Goal: Find specific page/section: Find specific page/section

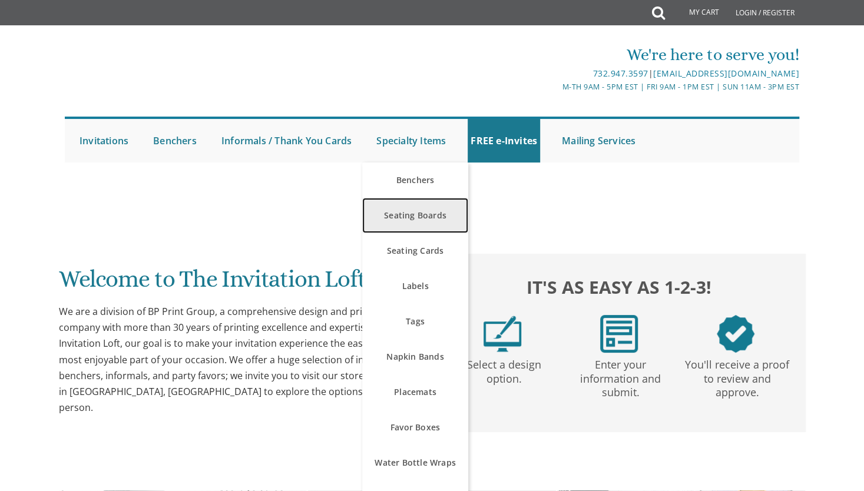
click at [418, 218] on link "Seating Boards" at bounding box center [415, 215] width 106 height 35
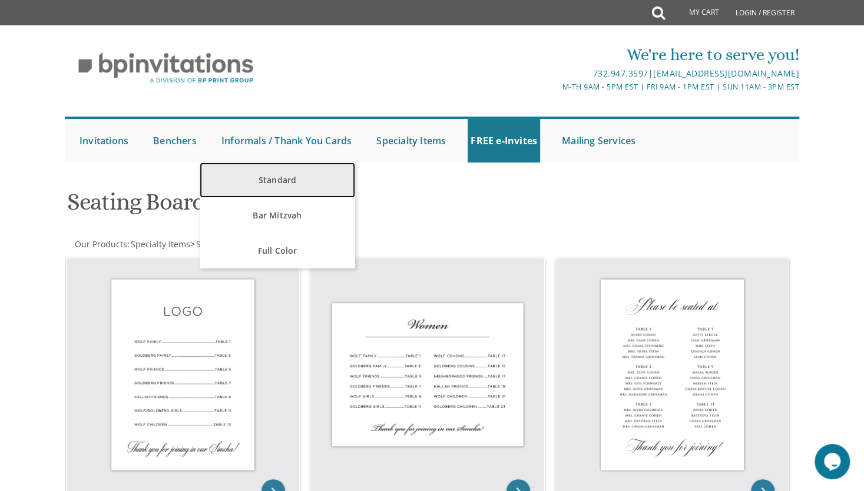
click at [274, 184] on link "Standard" at bounding box center [277, 179] width 155 height 35
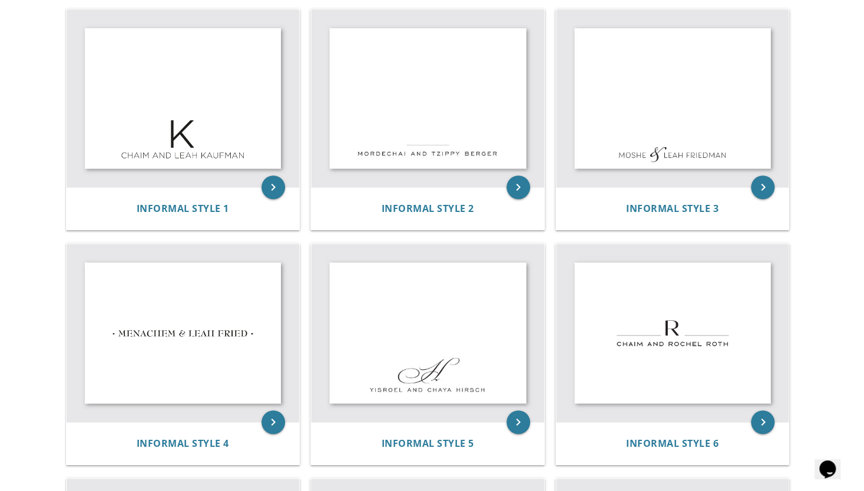
scroll to position [244, 0]
